Goal: Task Accomplishment & Management: Complete application form

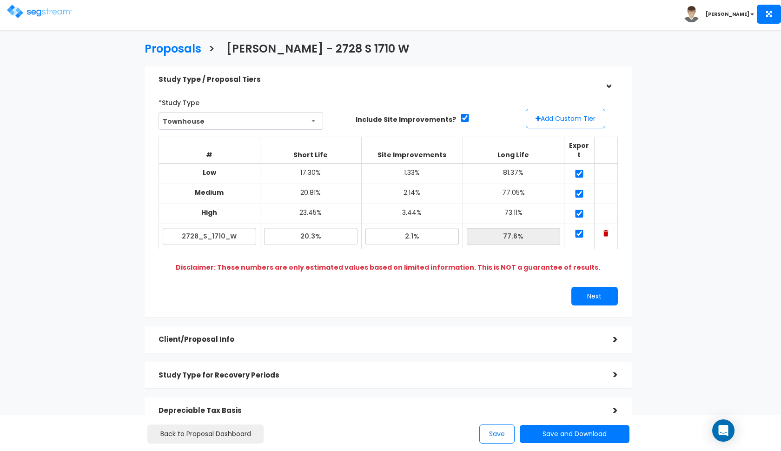
scroll to position [113, 0]
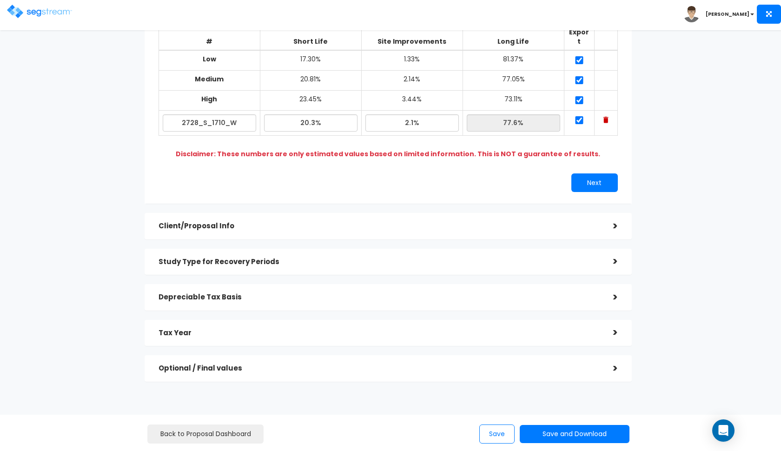
click at [38, 13] on img at bounding box center [39, 11] width 65 height 13
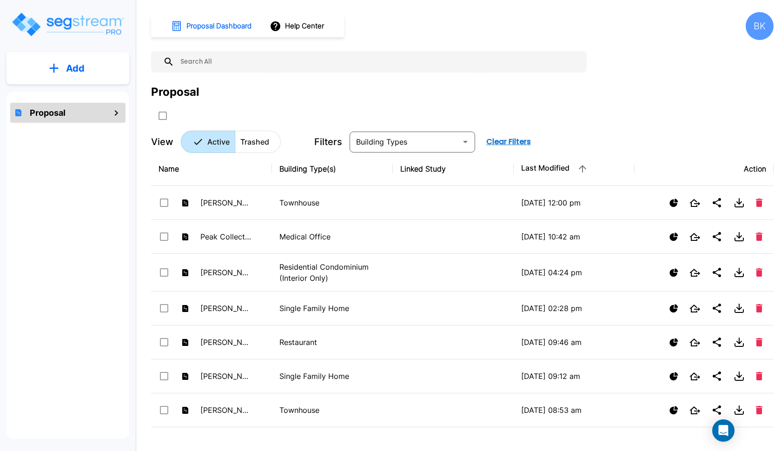
click at [79, 65] on p "Add" at bounding box center [75, 68] width 19 height 14
click at [70, 99] on p "Add Proposal" at bounding box center [74, 93] width 48 height 11
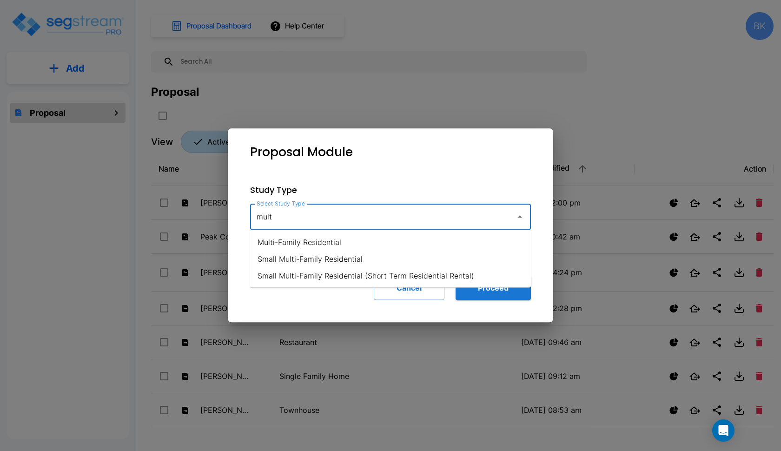
click at [315, 246] on li "Multi-Family Residential" at bounding box center [390, 242] width 281 height 17
type input "Multi-Family Residential"
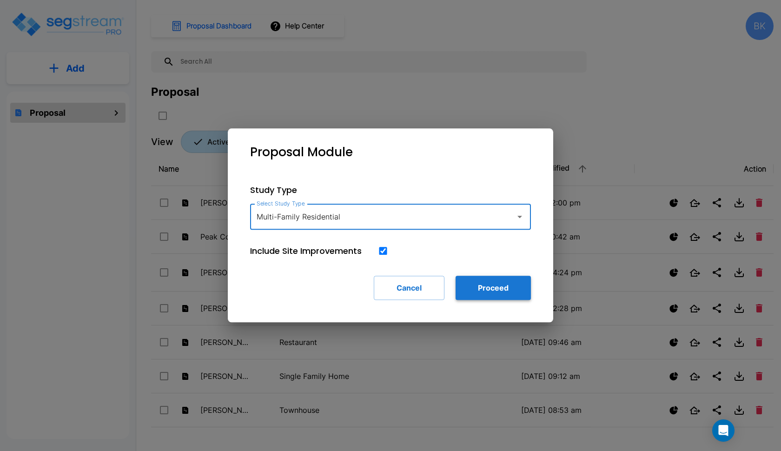
click at [483, 286] on button "Proceed" at bounding box center [493, 288] width 75 height 24
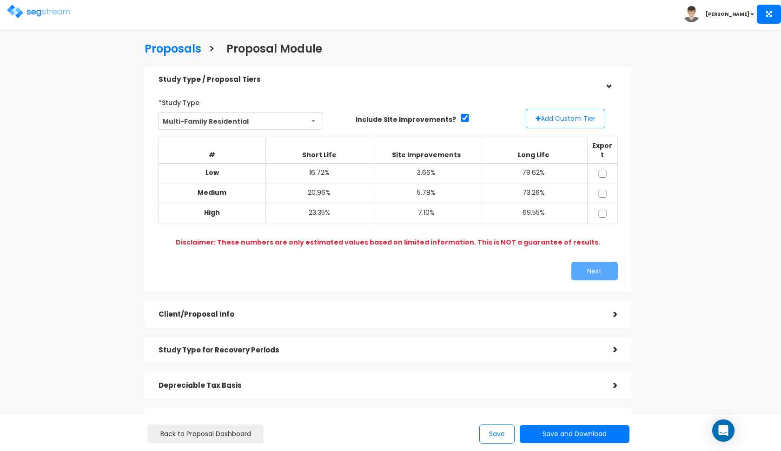
click at [563, 116] on button "Add Custom Tier" at bounding box center [566, 119] width 80 height 20
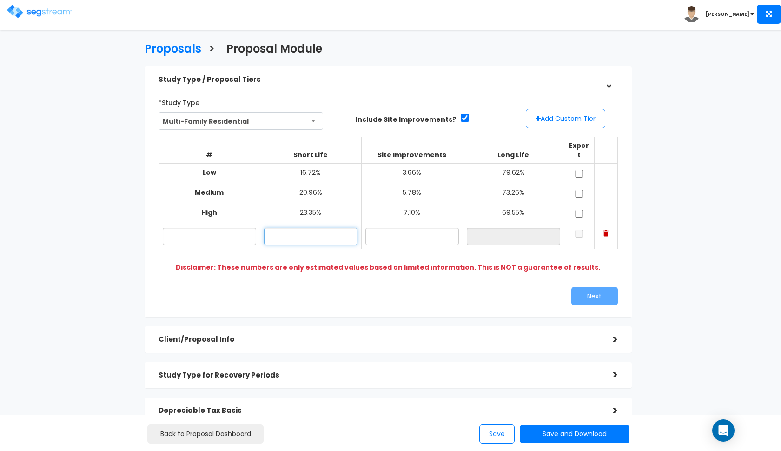
click at [291, 228] on input "text" at bounding box center [310, 236] width 93 height 17
type input "18.60%"
click at [207, 228] on input "text" at bounding box center [209, 236] width 93 height 17
type input "[PERSON_NAME][GEOGRAPHIC_DATA]"
click at [397, 228] on input "text" at bounding box center [412, 236] width 93 height 17
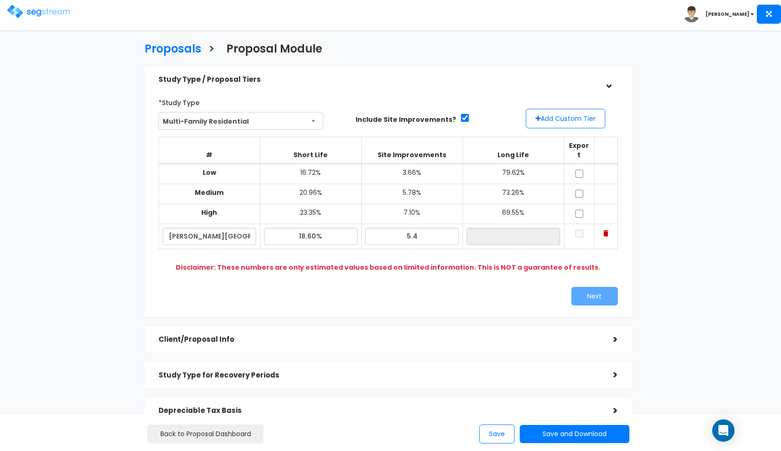
type input "5.40%"
type input "76.00%"
click at [400, 291] on div "Next" at bounding box center [506, 296] width 237 height 19
click at [580, 170] on input "checkbox" at bounding box center [579, 174] width 9 height 8
checkbox input "true"
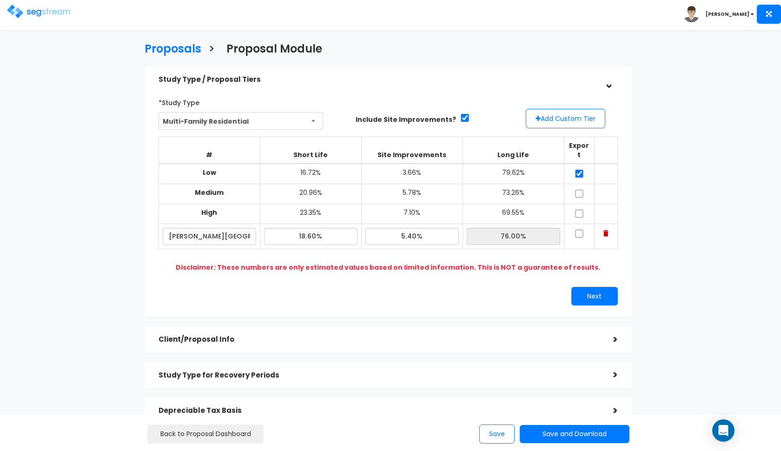
click at [580, 190] on input "checkbox" at bounding box center [579, 194] width 9 height 8
checkbox input "true"
click at [580, 210] on input "checkbox" at bounding box center [579, 214] width 9 height 8
checkbox input "true"
click at [580, 224] on td at bounding box center [579, 236] width 30 height 25
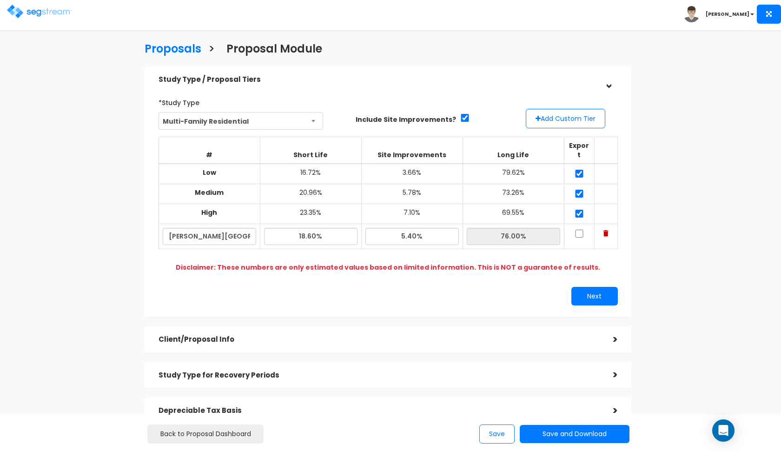
click at [579, 230] on input "checkbox" at bounding box center [579, 234] width 9 height 8
checkbox input "true"
click at [579, 287] on button "Next" at bounding box center [595, 296] width 47 height 19
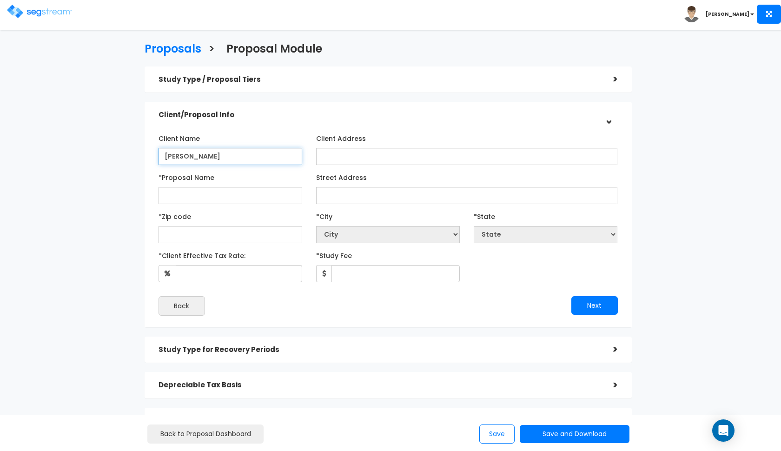
type input "[PERSON_NAME]"
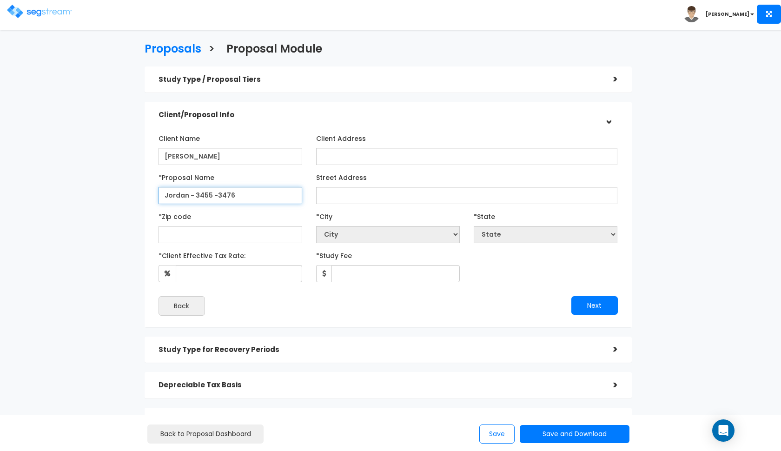
click at [253, 195] on input "Jordan - 3455 -3476" at bounding box center [231, 195] width 144 height 17
click at [217, 193] on input "Jordan - 3455 -3476 [PERSON_NAME] Sq" at bounding box center [231, 195] width 144 height 17
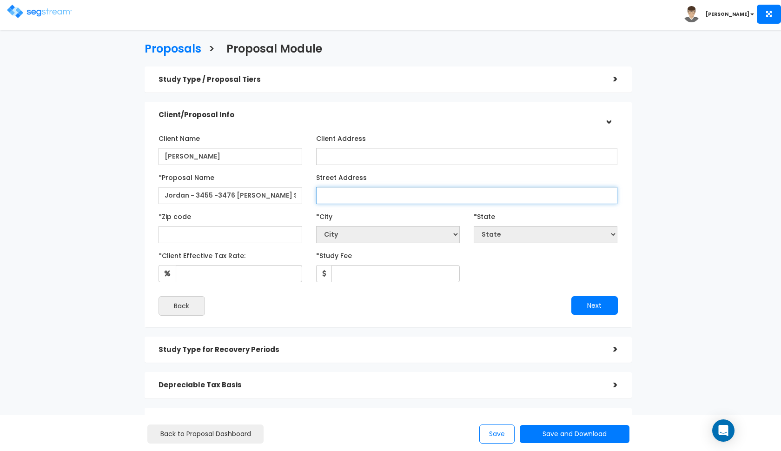
click at [320, 200] on input "Street Address" at bounding box center [467, 195] width 302 height 17
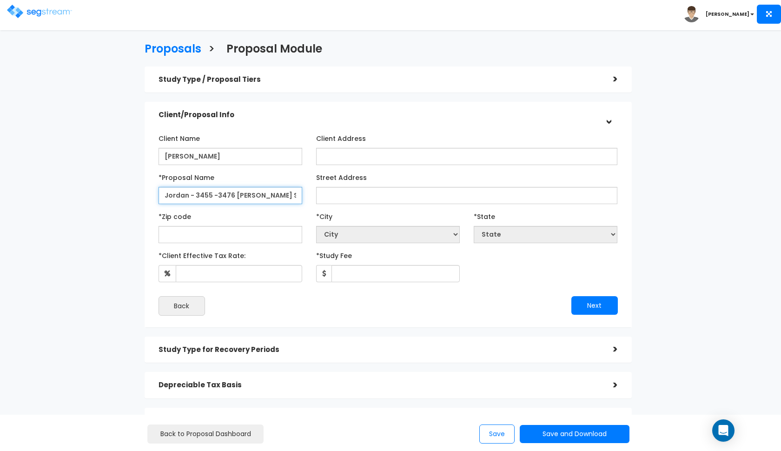
click at [234, 196] on input "Jordan - 3455 -3476 [PERSON_NAME] Sq" at bounding box center [231, 195] width 144 height 17
type input "[PERSON_NAME] Sq"
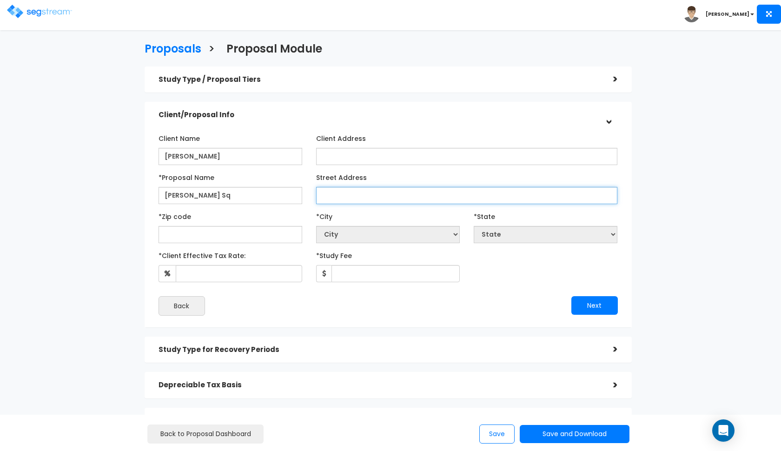
click at [348, 198] on input "Street Address" at bounding box center [467, 195] width 302 height 17
type input "[STREET_ADDRESS][PERSON_NAME]"
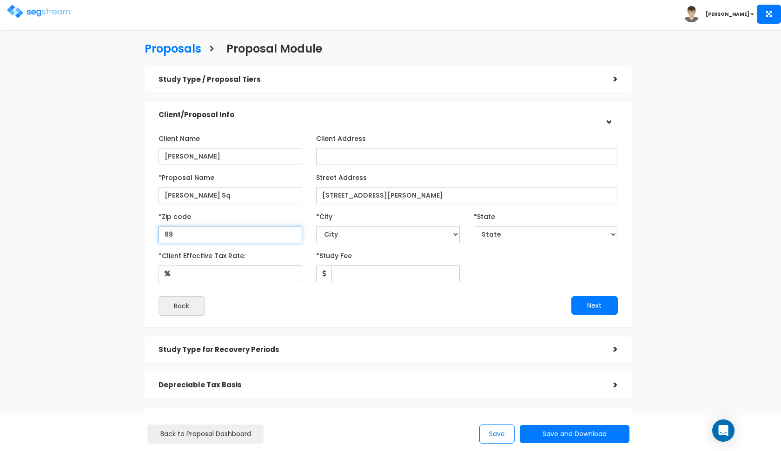
type input "891"
select select "NV"
type input "89169"
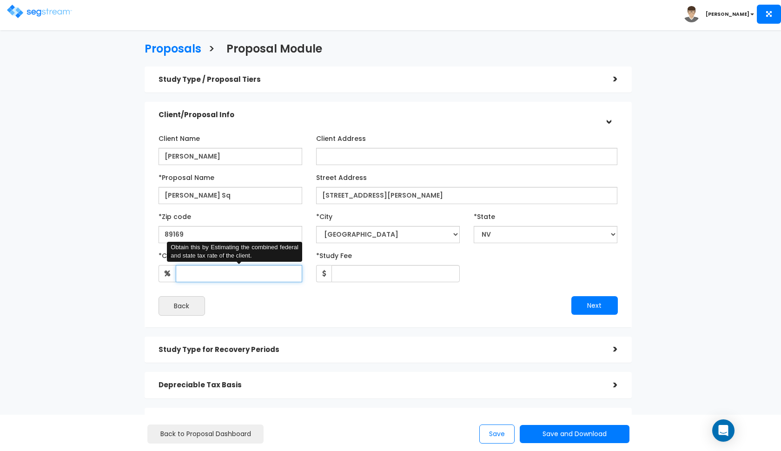
click at [233, 273] on input "*Client Effective Tax Rate:" at bounding box center [239, 273] width 127 height 17
click at [263, 309] on div "Back" at bounding box center [270, 306] width 237 height 20
click at [231, 277] on input "*Client Effective Tax Rate:" at bounding box center [239, 273] width 127 height 17
type input "35"
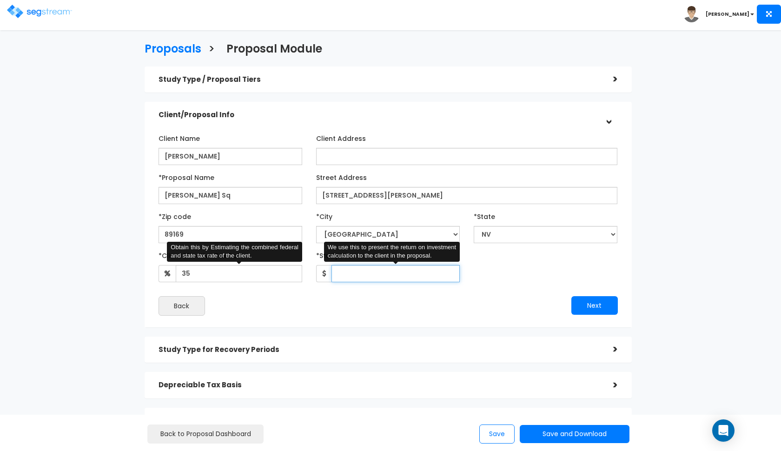
click at [359, 274] on input "*Study Fee" at bounding box center [396, 273] width 128 height 17
type input "4,600"
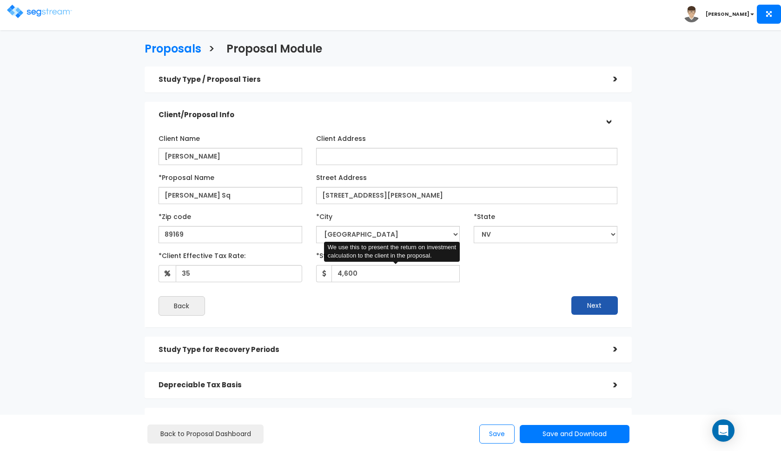
click at [594, 299] on button "Next" at bounding box center [595, 305] width 47 height 19
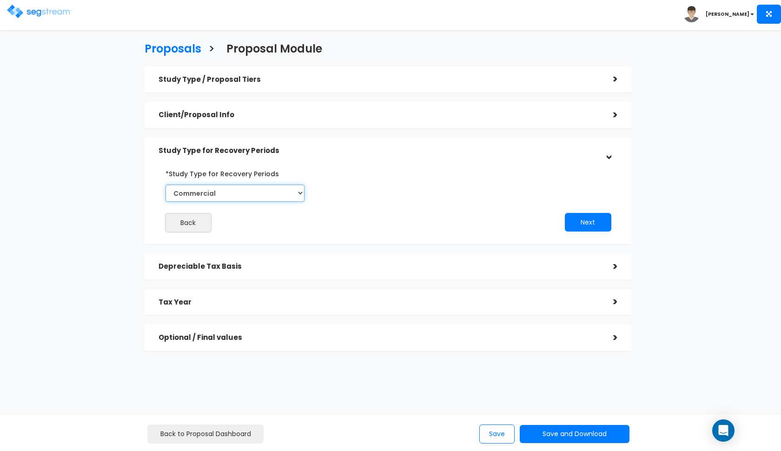
select select "Residential"
click at [569, 221] on button "Next" at bounding box center [588, 222] width 47 height 19
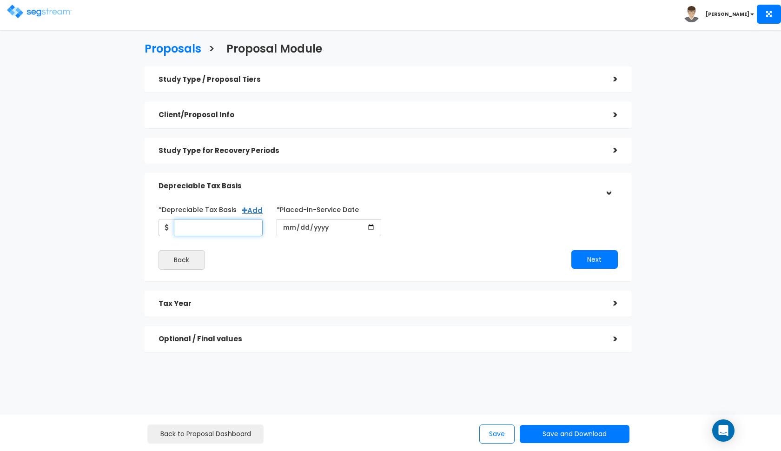
click at [235, 227] on input "*Depreciable Tax Basis" at bounding box center [218, 227] width 89 height 17
type input "1,852,500"
click at [286, 228] on input "date" at bounding box center [329, 227] width 105 height 17
type input "[DATE]"
click at [393, 258] on div "Next" at bounding box center [506, 259] width 237 height 19
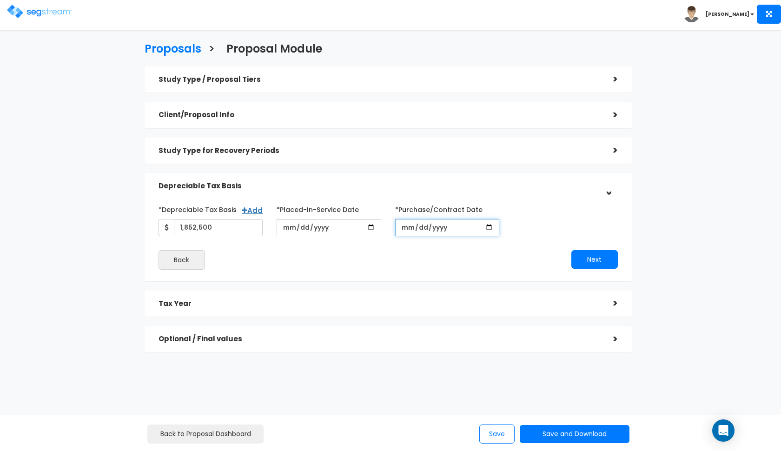
click at [404, 233] on input "*Purchase/Contract Date" at bounding box center [447, 227] width 105 height 17
type input "[DATE]"
click at [586, 256] on button "Next" at bounding box center [595, 259] width 47 height 19
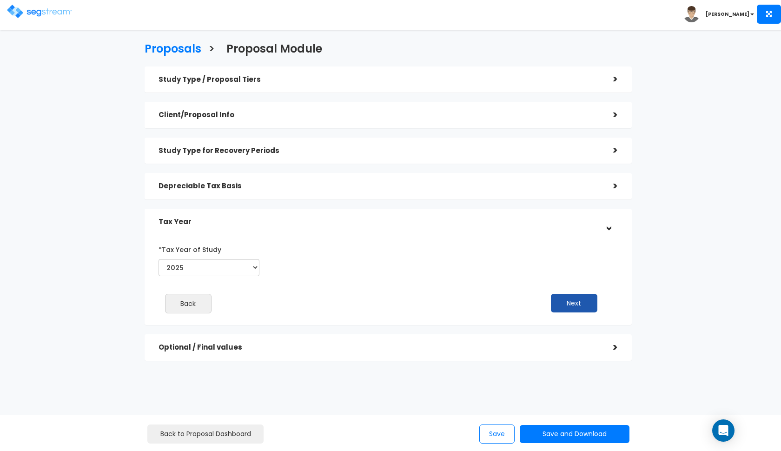
click at [578, 301] on button "Next" at bounding box center [574, 303] width 47 height 19
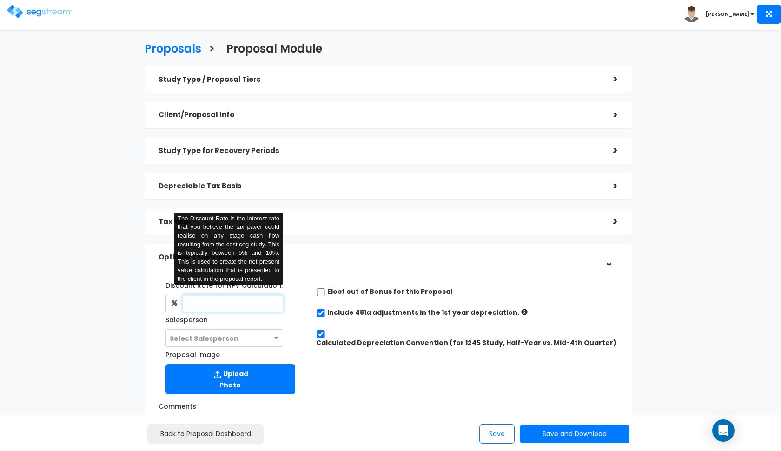
click at [219, 300] on input "text" at bounding box center [233, 303] width 101 height 17
type input "8"
click at [227, 340] on span "Select Salesperson" at bounding box center [204, 338] width 69 height 9
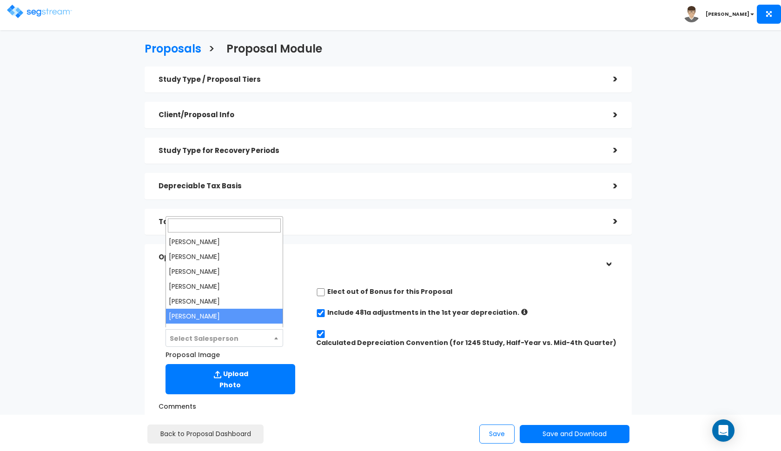
select select "190"
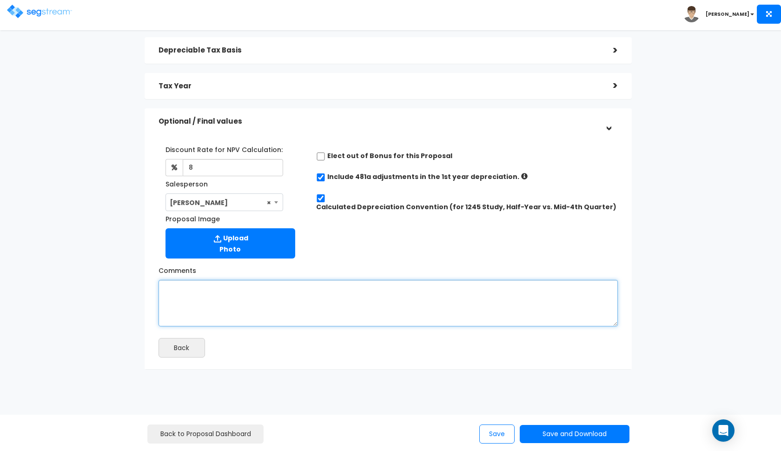
scroll to position [135, 0]
click at [284, 308] on textarea "Comments" at bounding box center [389, 303] width 460 height 47
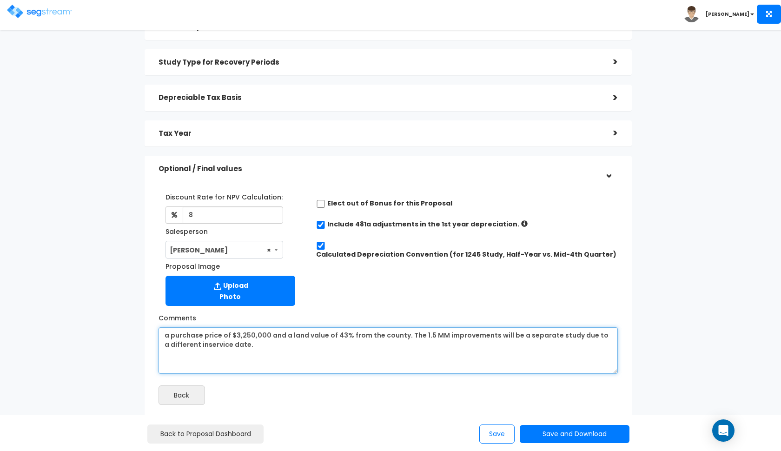
scroll to position [69, 0]
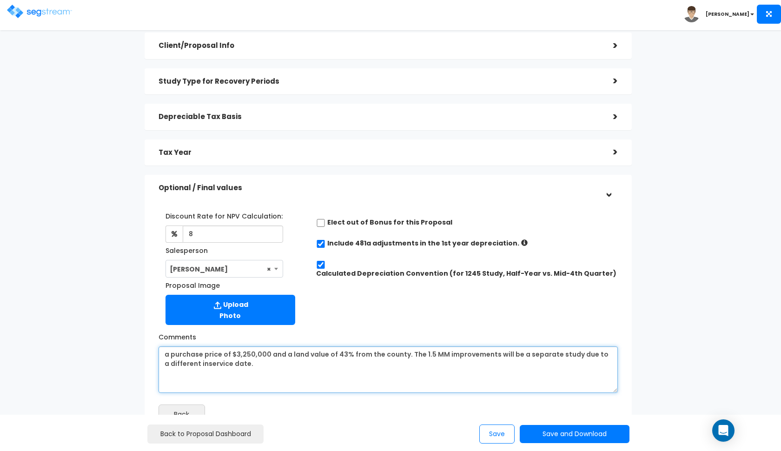
type textarea "a purchase price of $3,250,000 and a land value of 43% from the county. The 1.5…"
click at [325, 180] on div "Optional / Final values" at bounding box center [379, 188] width 441 height 17
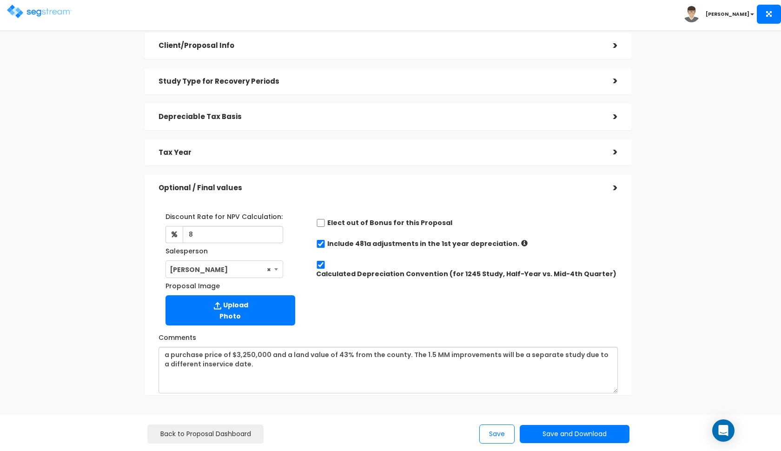
scroll to position [0, 0]
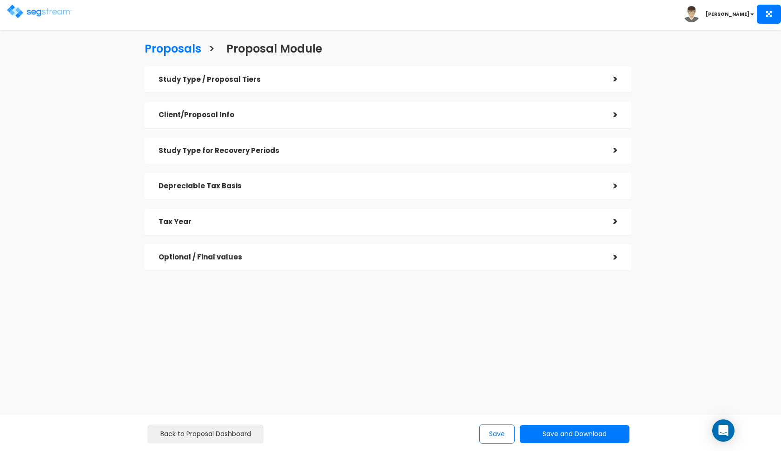
click at [320, 220] on h5 "Tax Year" at bounding box center [379, 222] width 441 height 8
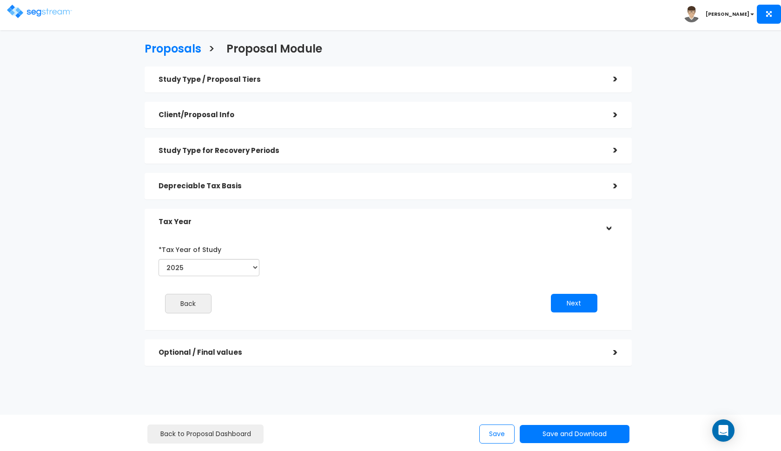
click at [320, 220] on h5 "Tax Year" at bounding box center [379, 222] width 441 height 8
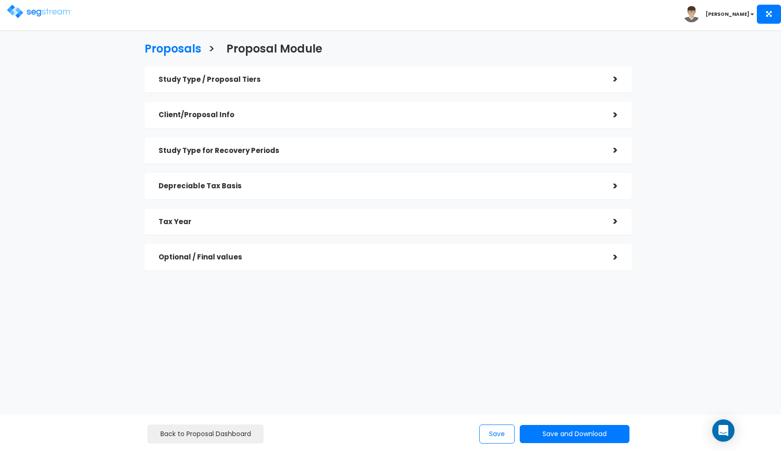
click at [333, 189] on div "Depreciable Tax Basis" at bounding box center [379, 186] width 441 height 17
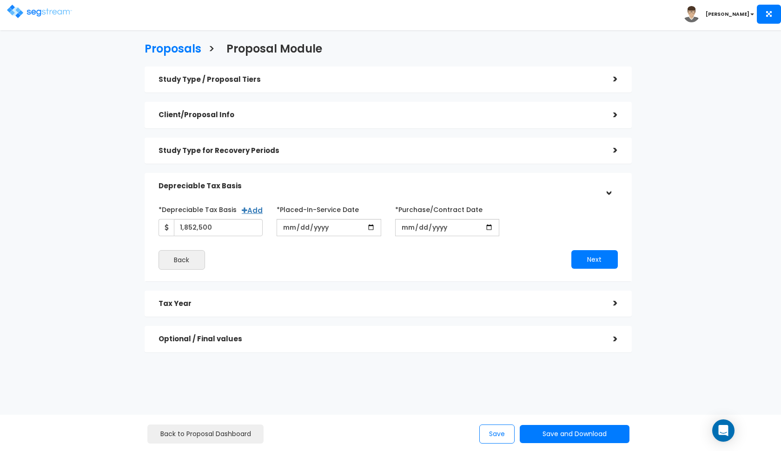
click at [333, 189] on div "Depreciable Tax Basis" at bounding box center [379, 186] width 441 height 17
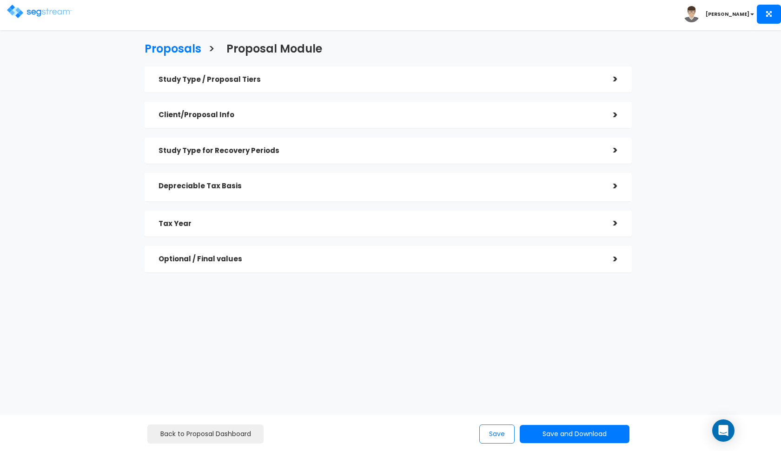
click at [345, 156] on div "Study Type for Recovery Periods" at bounding box center [379, 150] width 441 height 17
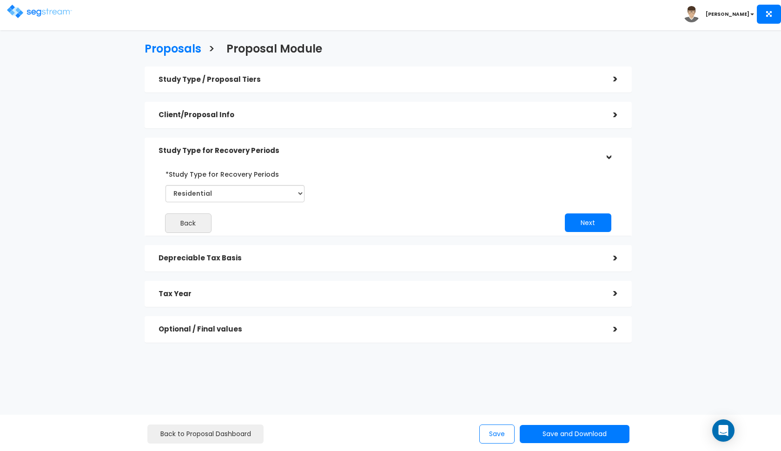
click at [345, 156] on div "Study Type for Recovery Periods" at bounding box center [379, 150] width 441 height 17
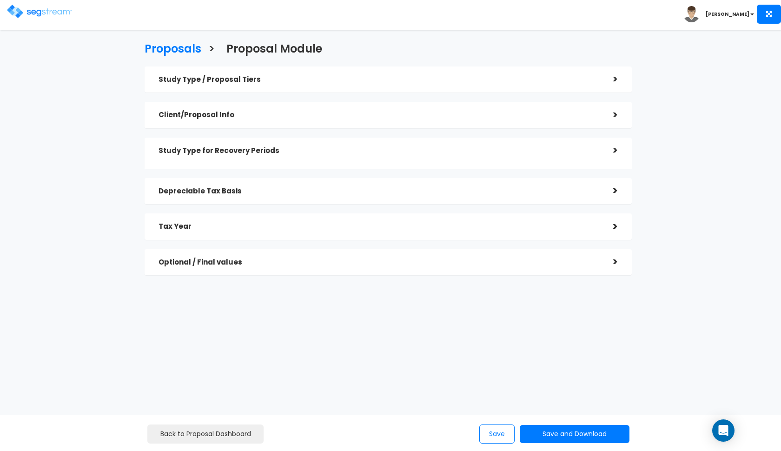
click at [356, 121] on div "Client/Proposal Info" at bounding box center [379, 115] width 441 height 17
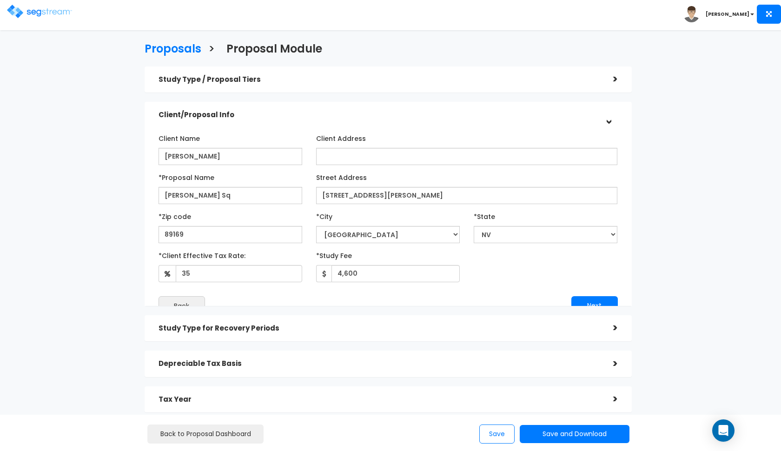
click at [356, 121] on div "Client/Proposal Info" at bounding box center [379, 115] width 441 height 17
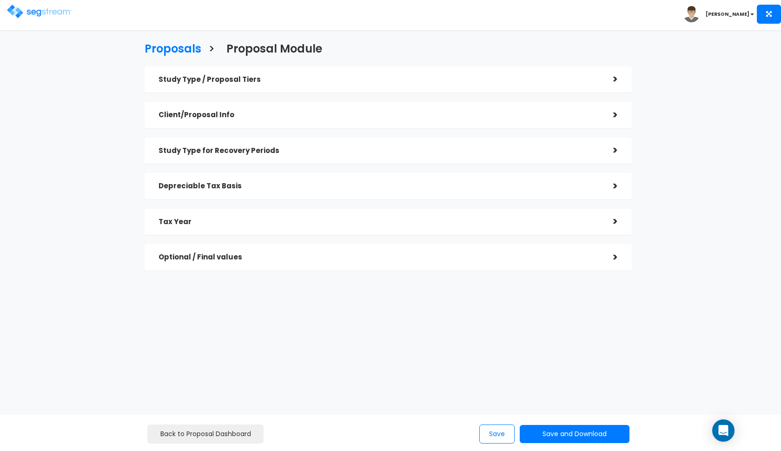
click at [377, 81] on h5 "Study Type / Proposal Tiers" at bounding box center [379, 80] width 441 height 8
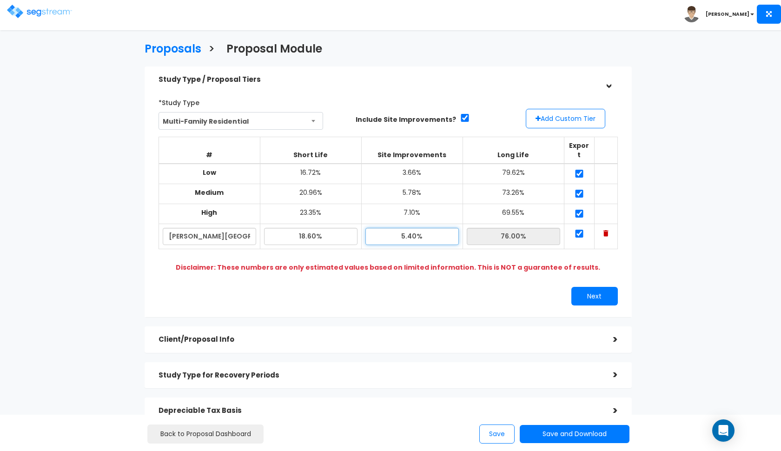
click at [412, 228] on input "5.40%" at bounding box center [412, 236] width 93 height 17
type input "5.10%"
type input "76.30%"
click at [605, 287] on button "Next" at bounding box center [595, 296] width 47 height 19
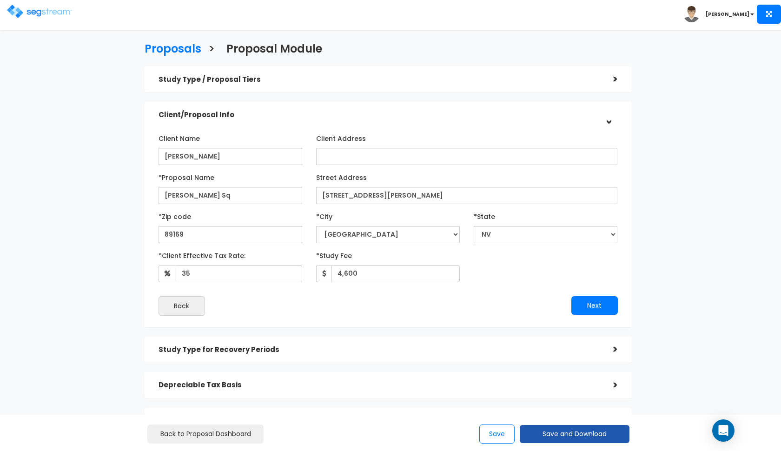
click at [550, 441] on button "Save and Download" at bounding box center [575, 434] width 110 height 18
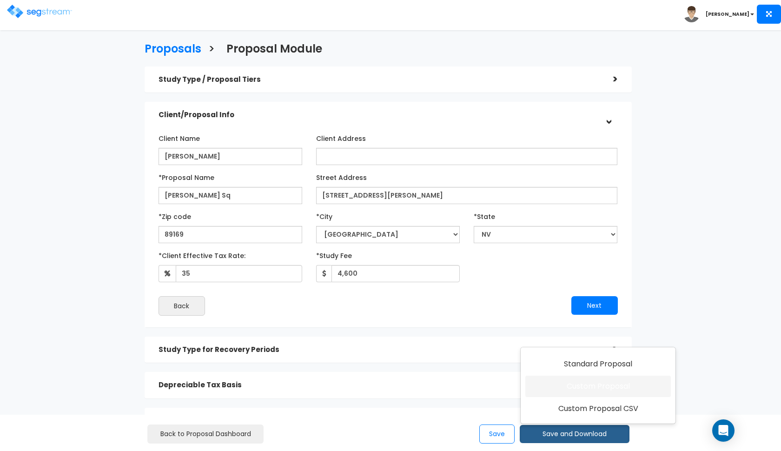
click at [569, 385] on link "Custom Proposal" at bounding box center [599, 386] width 146 height 21
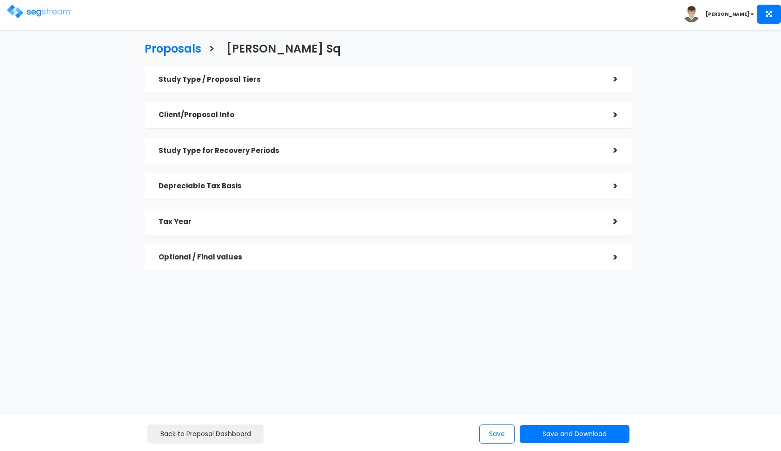
checkbox input "true"
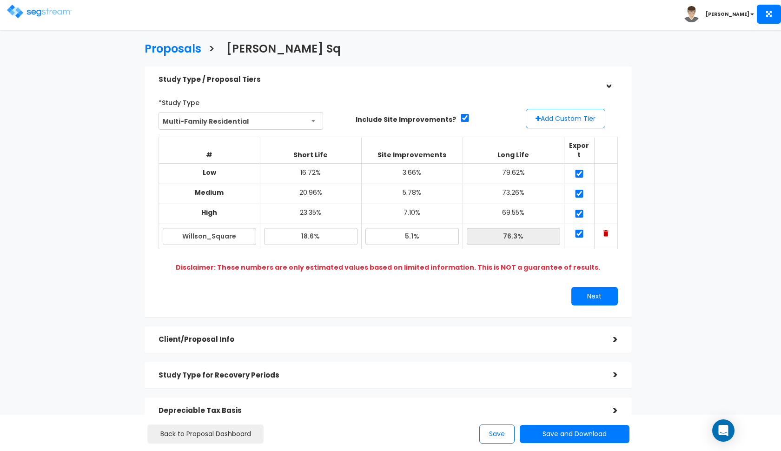
click at [422, 74] on div "Study Type / Proposal Tiers" at bounding box center [379, 79] width 441 height 17
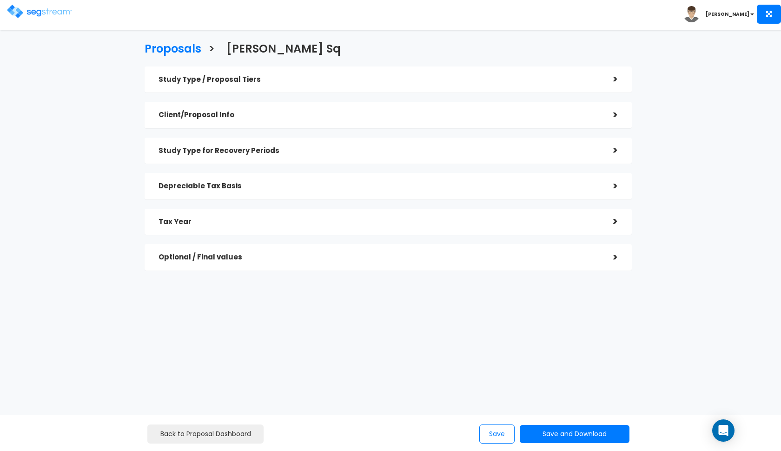
click at [373, 228] on div "Tax Year" at bounding box center [379, 221] width 441 height 17
click at [444, 183] on h5 "Depreciable Tax Basis" at bounding box center [379, 186] width 441 height 8
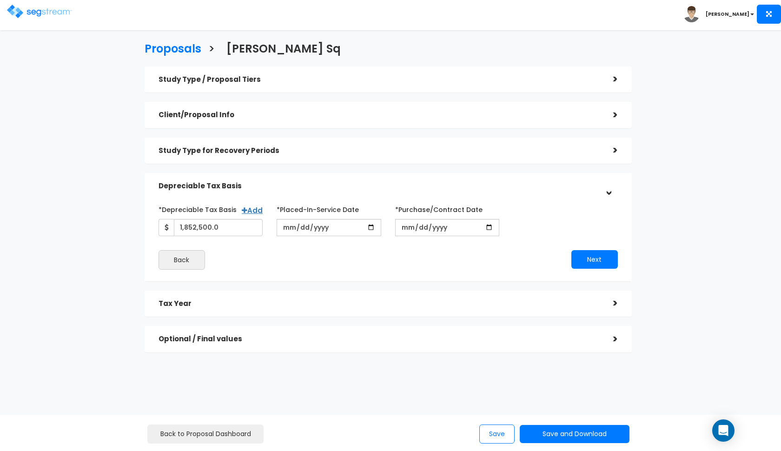
click at [455, 179] on div "Depreciable Tax Basis" at bounding box center [379, 186] width 441 height 17
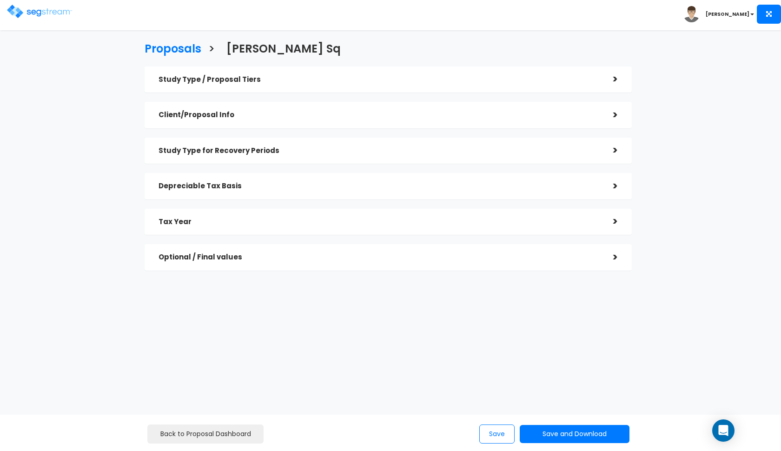
click at [363, 255] on h5 "Optional / Final values" at bounding box center [379, 257] width 441 height 8
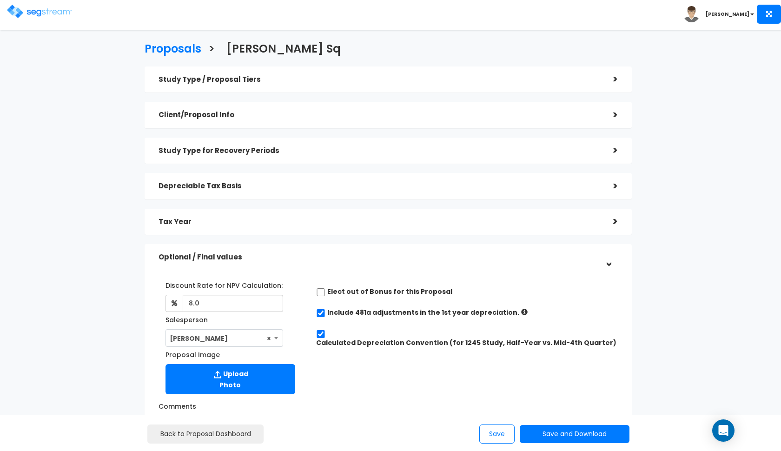
click at [363, 255] on h5 "Optional / Final values" at bounding box center [379, 257] width 441 height 8
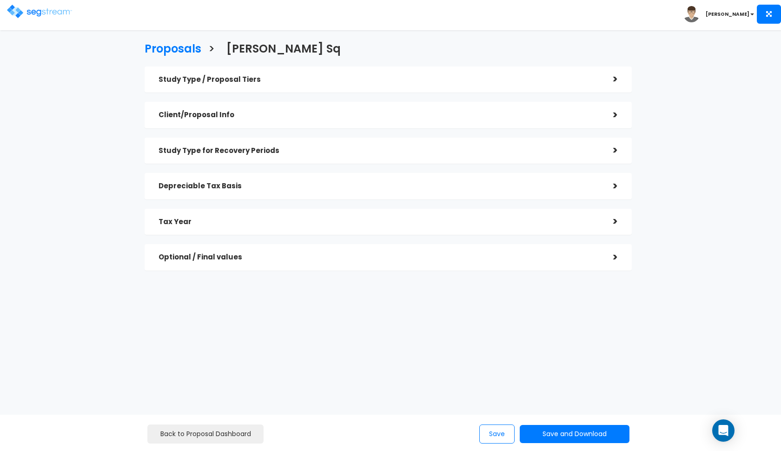
click at [408, 149] on h5 "Study Type for Recovery Periods" at bounding box center [379, 151] width 441 height 8
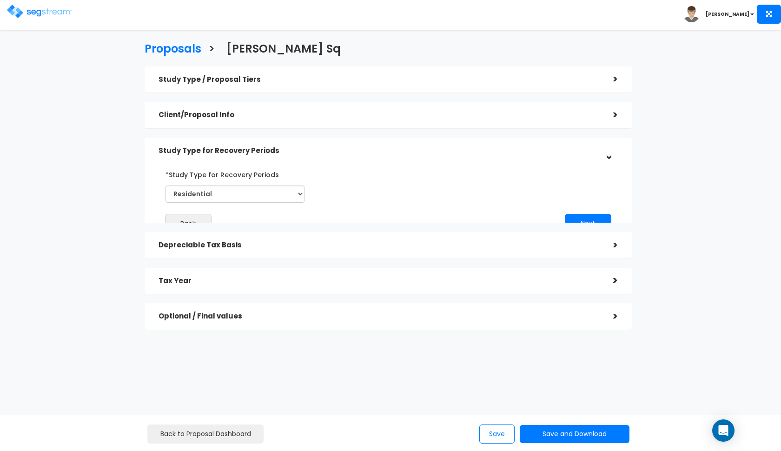
click at [408, 149] on h5 "Study Type for Recovery Periods" at bounding box center [379, 151] width 441 height 8
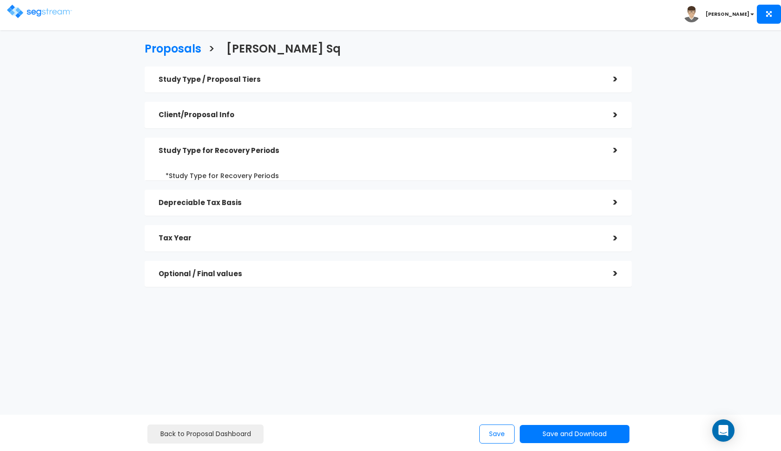
click at [424, 135] on div "Study Type / Proposal Tiers > *Study Type Multi-Family Residential Assisted/Sen…" at bounding box center [388, 177] width 487 height 220
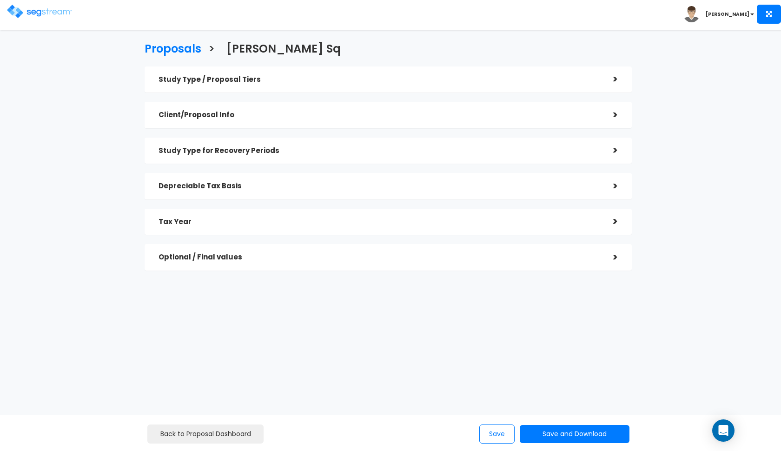
click at [448, 110] on div "Client/Proposal Info" at bounding box center [379, 115] width 441 height 17
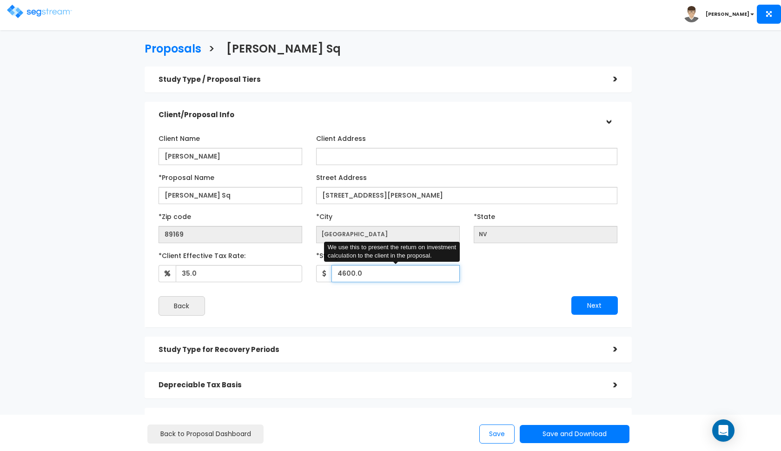
click at [345, 274] on input "4600.0" at bounding box center [396, 273] width 128 height 17
type input "4,100"
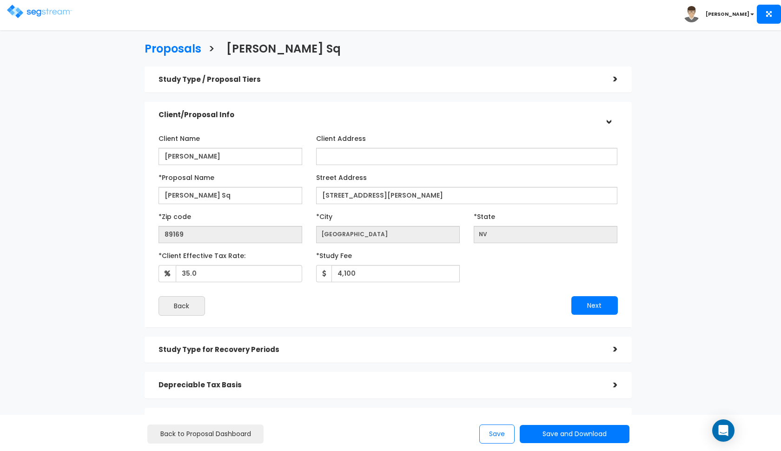
click at [480, 120] on div "Client/Proposal Info" at bounding box center [379, 115] width 441 height 17
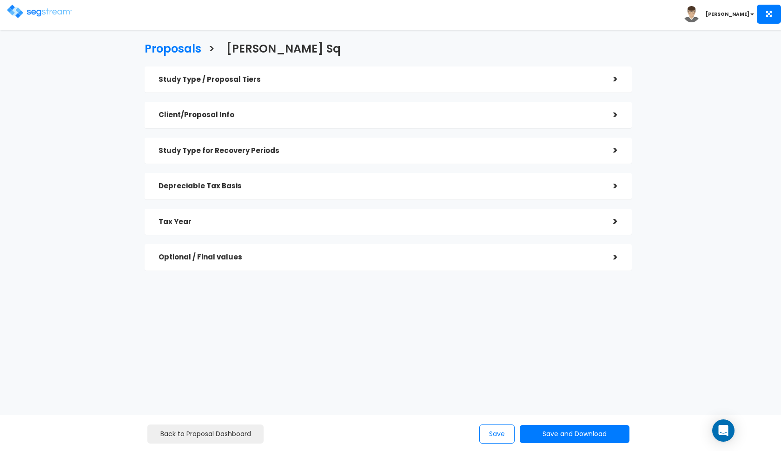
click at [555, 423] on div "Back to Proposal Dashboard Save Save and Download Standard Proposal Custom Prop…" at bounding box center [390, 432] width 633 height 21
click at [549, 431] on button "Save and Download" at bounding box center [575, 434] width 110 height 18
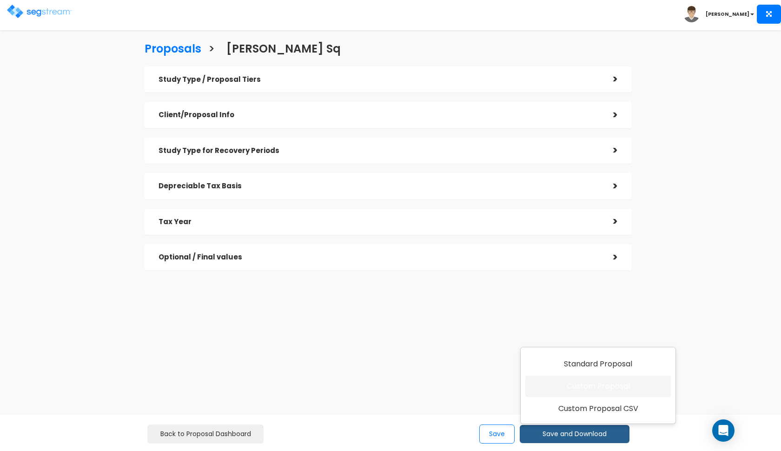
click at [589, 393] on link "Custom Proposal" at bounding box center [599, 386] width 146 height 21
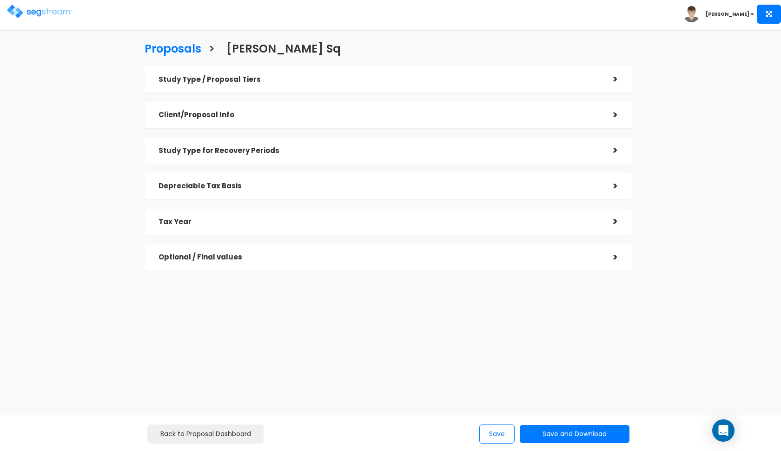
click at [309, 249] on div "Optional / Final values" at bounding box center [379, 257] width 441 height 17
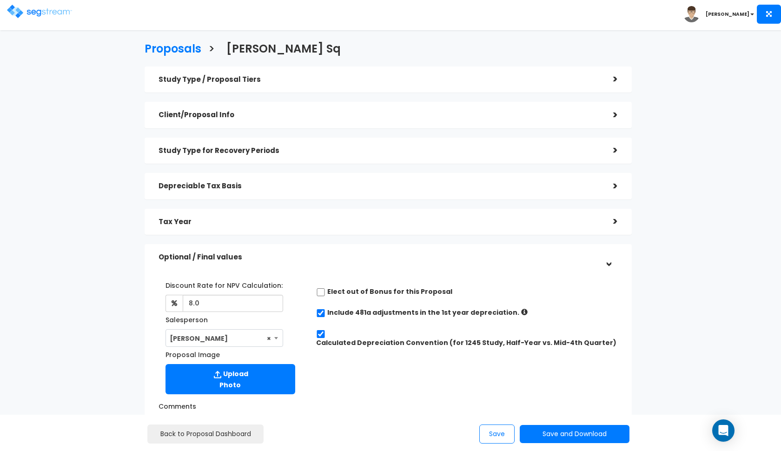
click at [318, 288] on input "checkbox" at bounding box center [320, 292] width 9 height 8
checkbox input "true"
click at [547, 429] on button "Save and Download" at bounding box center [575, 434] width 110 height 18
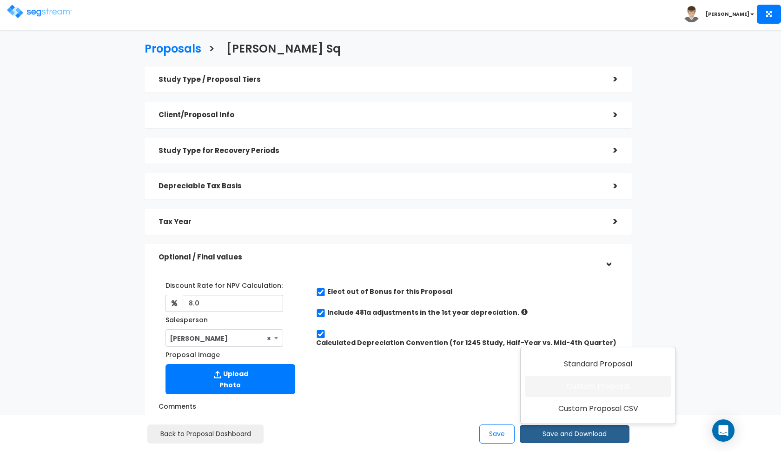
click at [583, 379] on link "Custom Proposal" at bounding box center [599, 386] width 146 height 21
